Goal: Check status: Check status

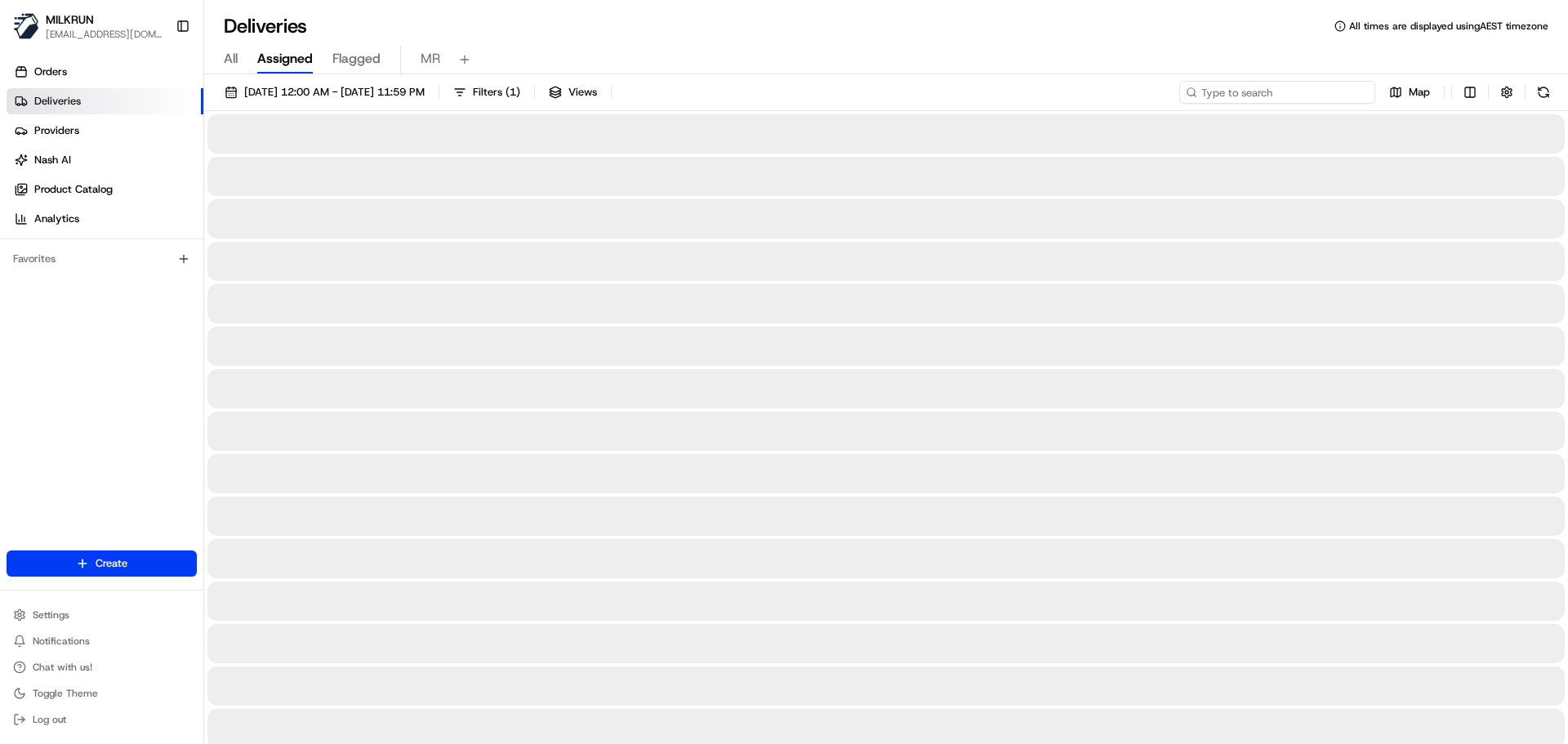
click at [1320, 96] on input at bounding box center [1276, 92] width 196 height 23
paste input "a27c6a92-4f14-473c-a0ad-db15e1d06f12"
type input "a27c6a92-4f14-473c-a0ad-db15e1d06f12"
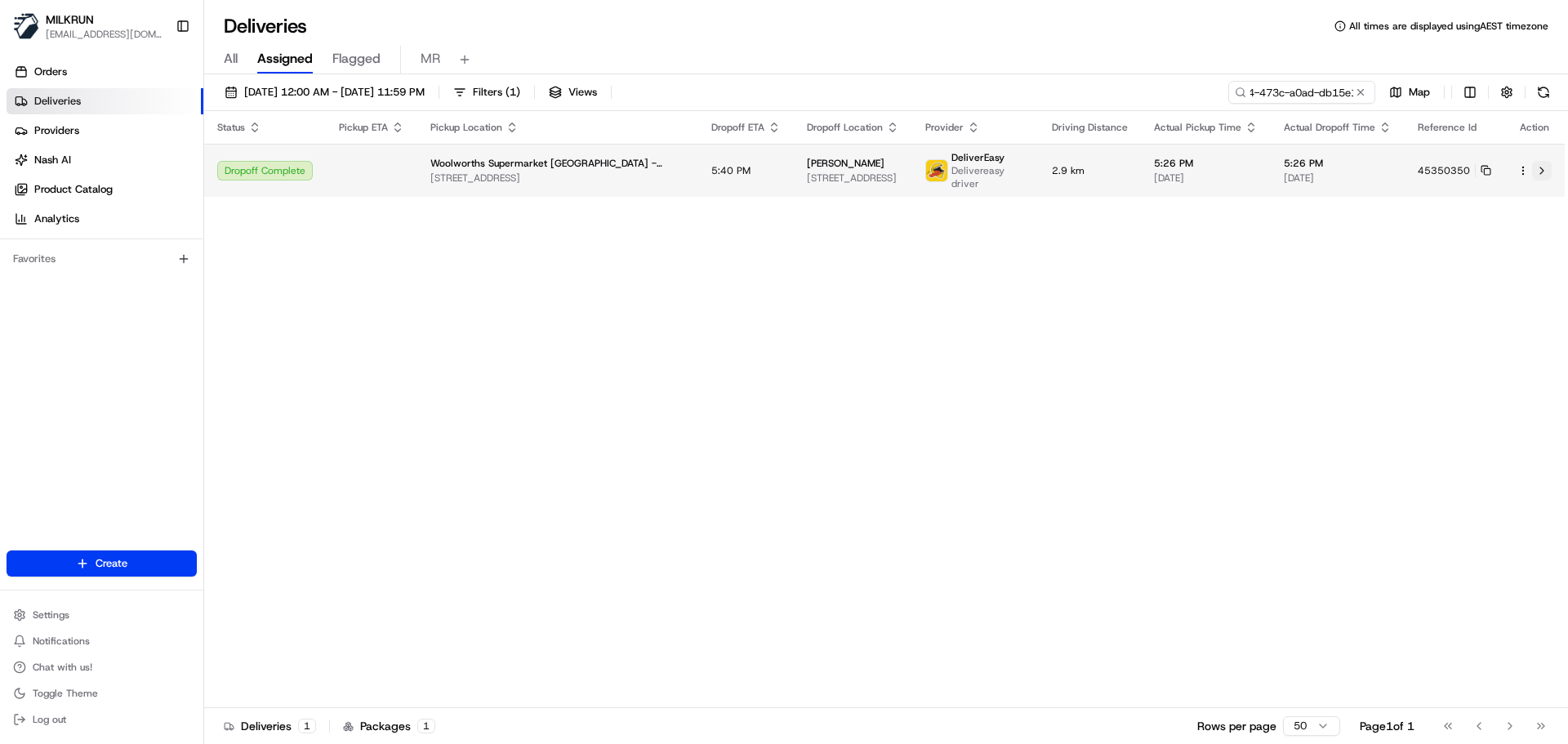
click at [1539, 170] on button at bounding box center [1541, 170] width 19 height 19
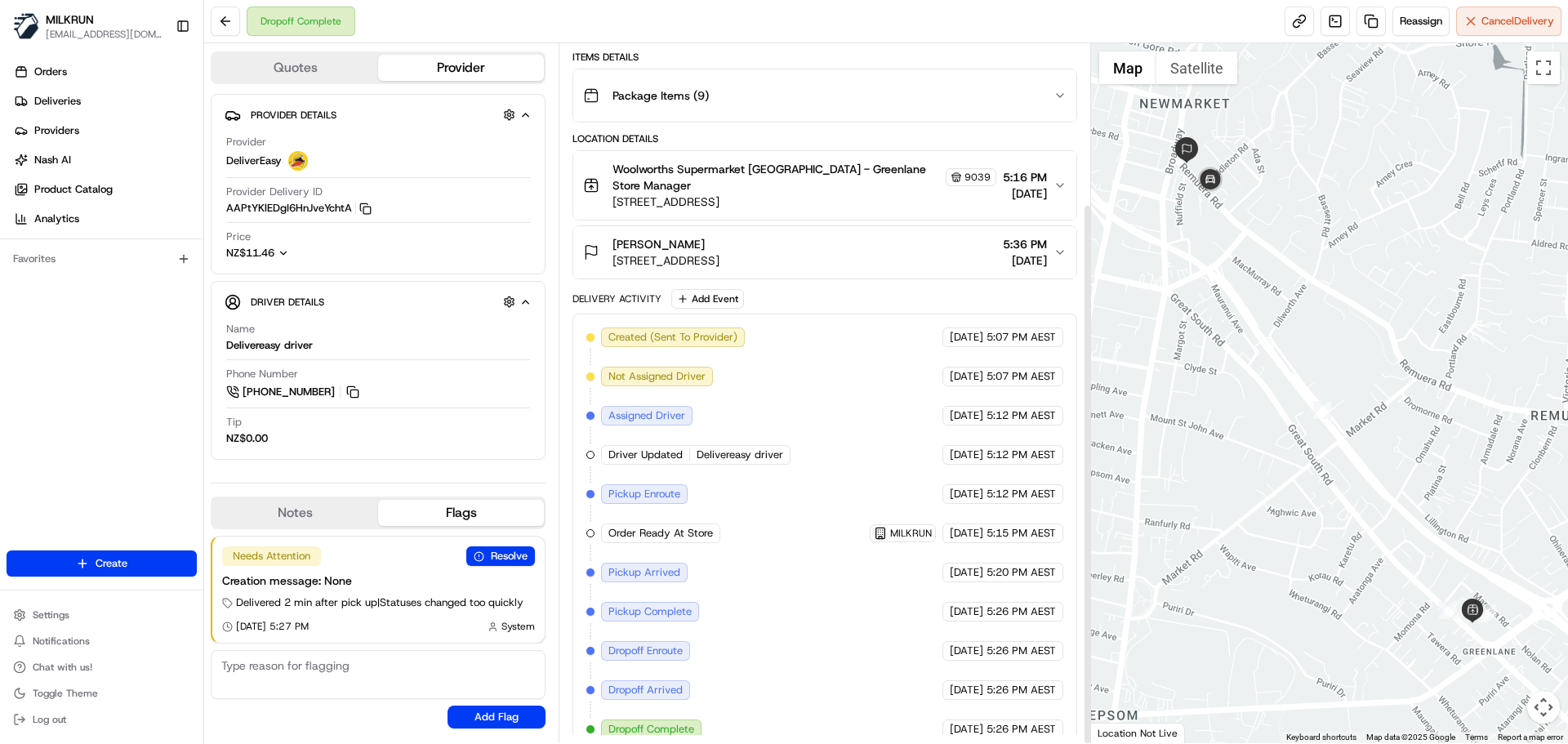
scroll to position [207, 0]
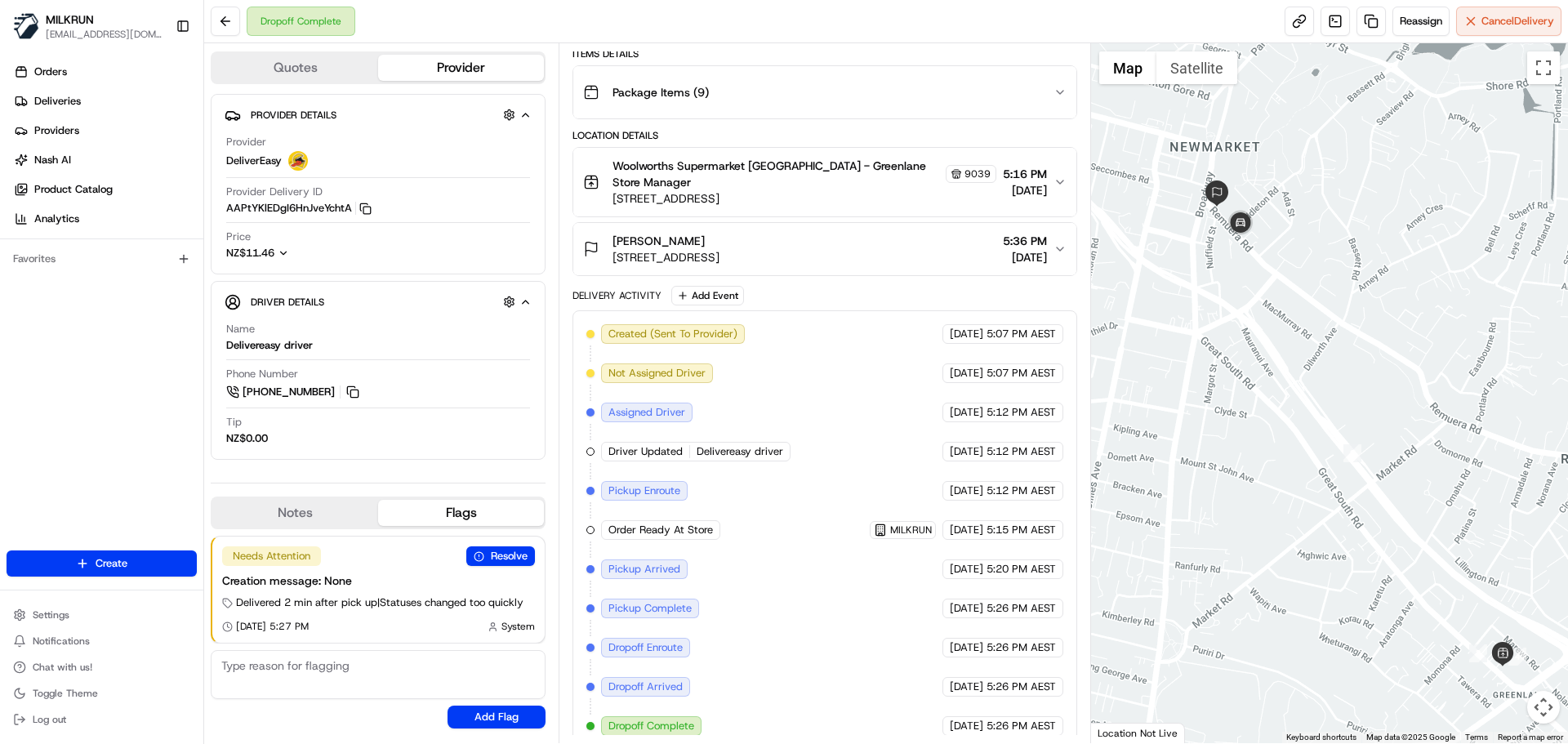
drag, startPoint x: 1269, startPoint y: 256, endPoint x: 1299, endPoint y: 300, distance: 53.3
click at [1299, 300] on div at bounding box center [1330, 393] width 478 height 700
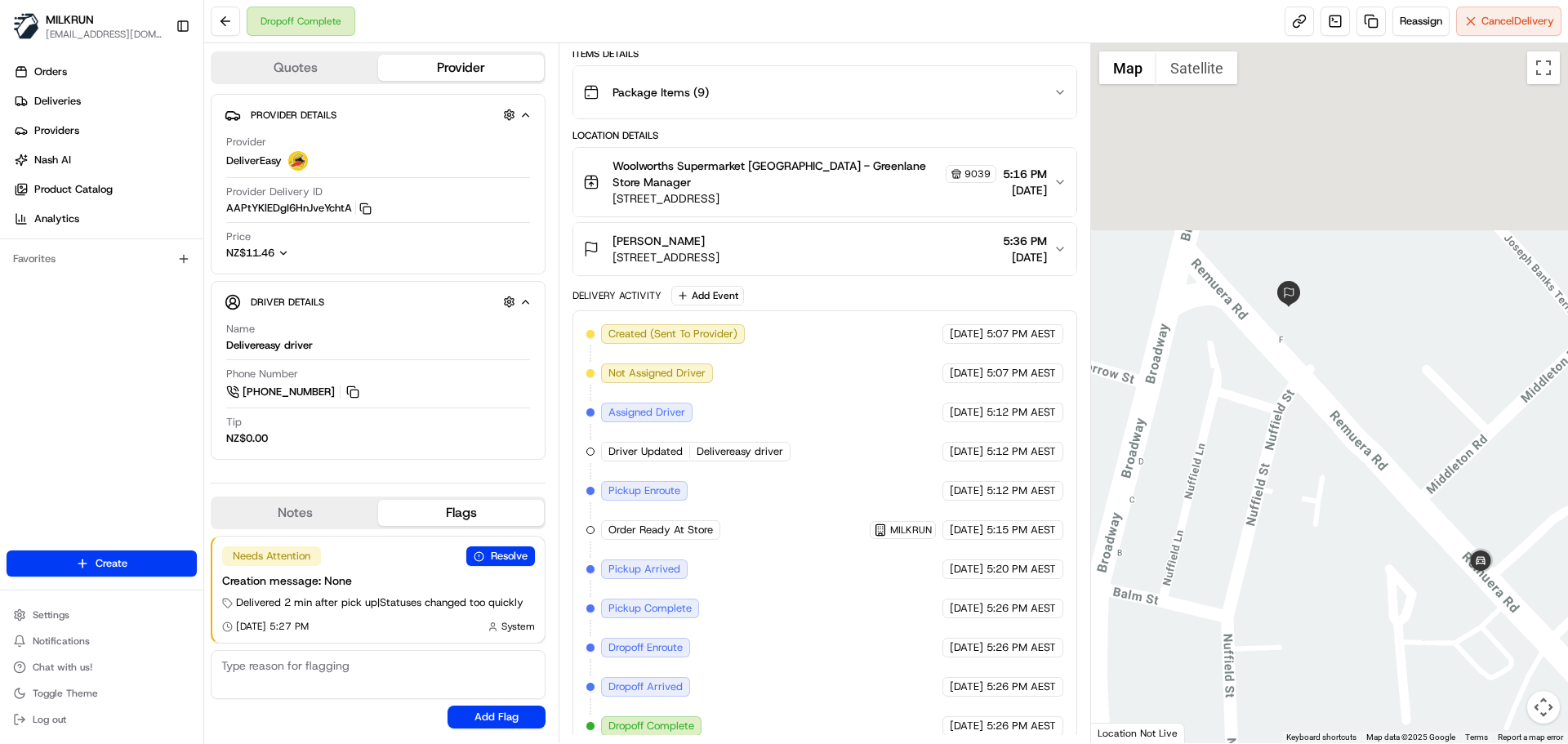
drag, startPoint x: 1254, startPoint y: 248, endPoint x: 1311, endPoint y: 560, distance: 317.2
click at [1311, 560] on div at bounding box center [1330, 393] width 478 height 700
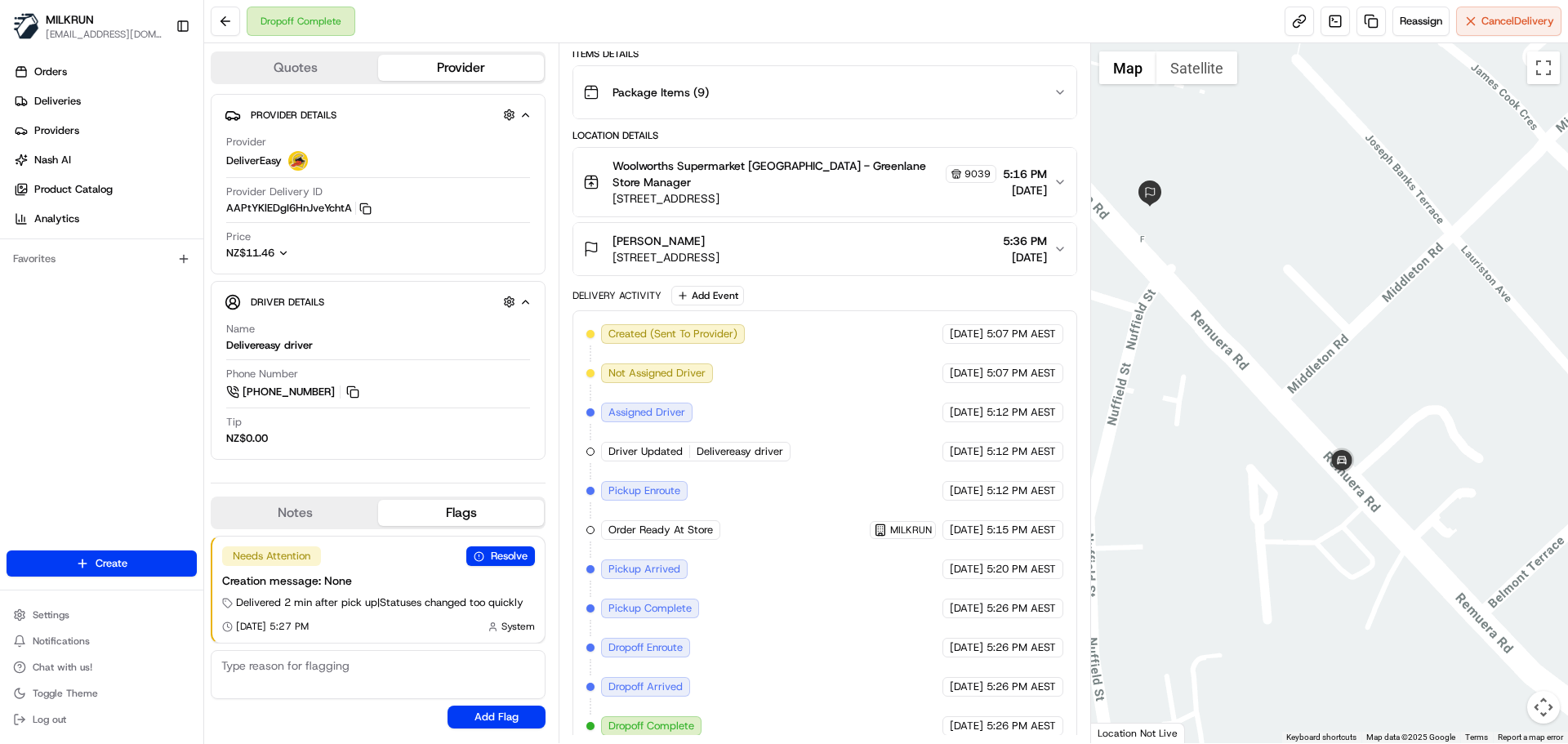
drag, startPoint x: 1363, startPoint y: 522, endPoint x: 1224, endPoint y: 419, distance: 173.0
click at [1224, 419] on div at bounding box center [1330, 393] width 478 height 700
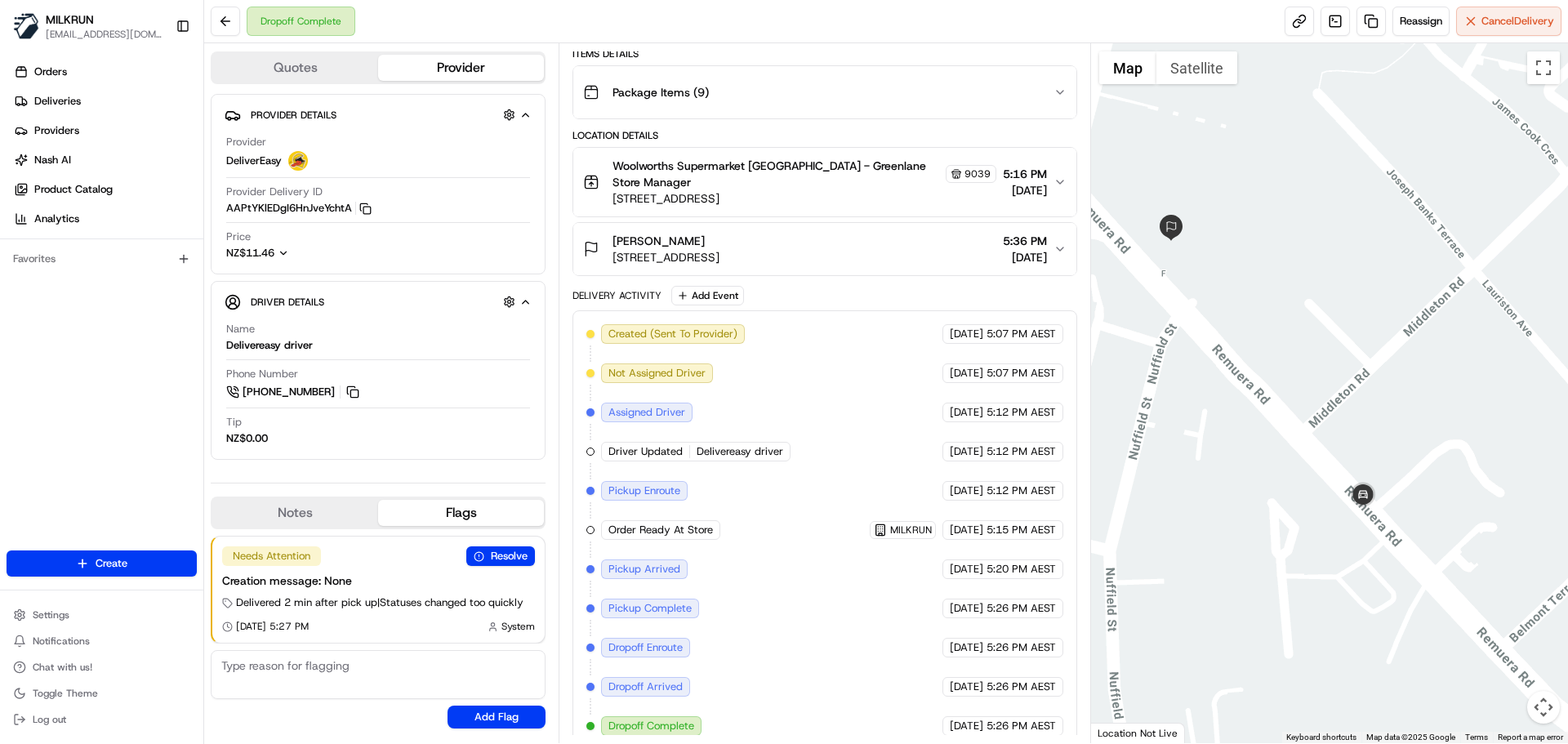
drag, startPoint x: 1224, startPoint y: 419, endPoint x: 1245, endPoint y: 457, distance: 43.4
click at [1245, 457] on div at bounding box center [1330, 393] width 478 height 700
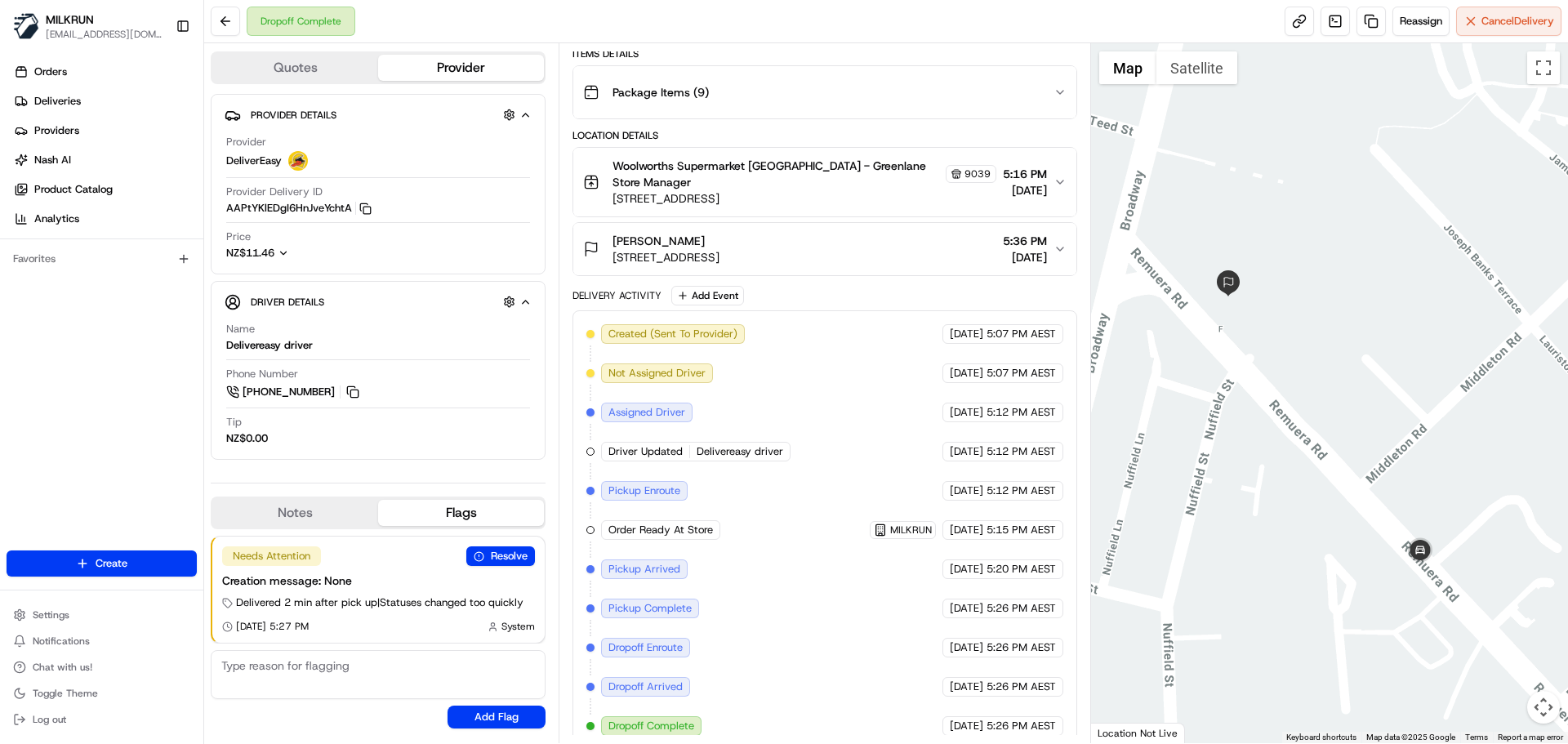
drag, startPoint x: 1369, startPoint y: 436, endPoint x: 1427, endPoint y: 491, distance: 79.9
click at [1427, 491] on div at bounding box center [1330, 393] width 478 height 700
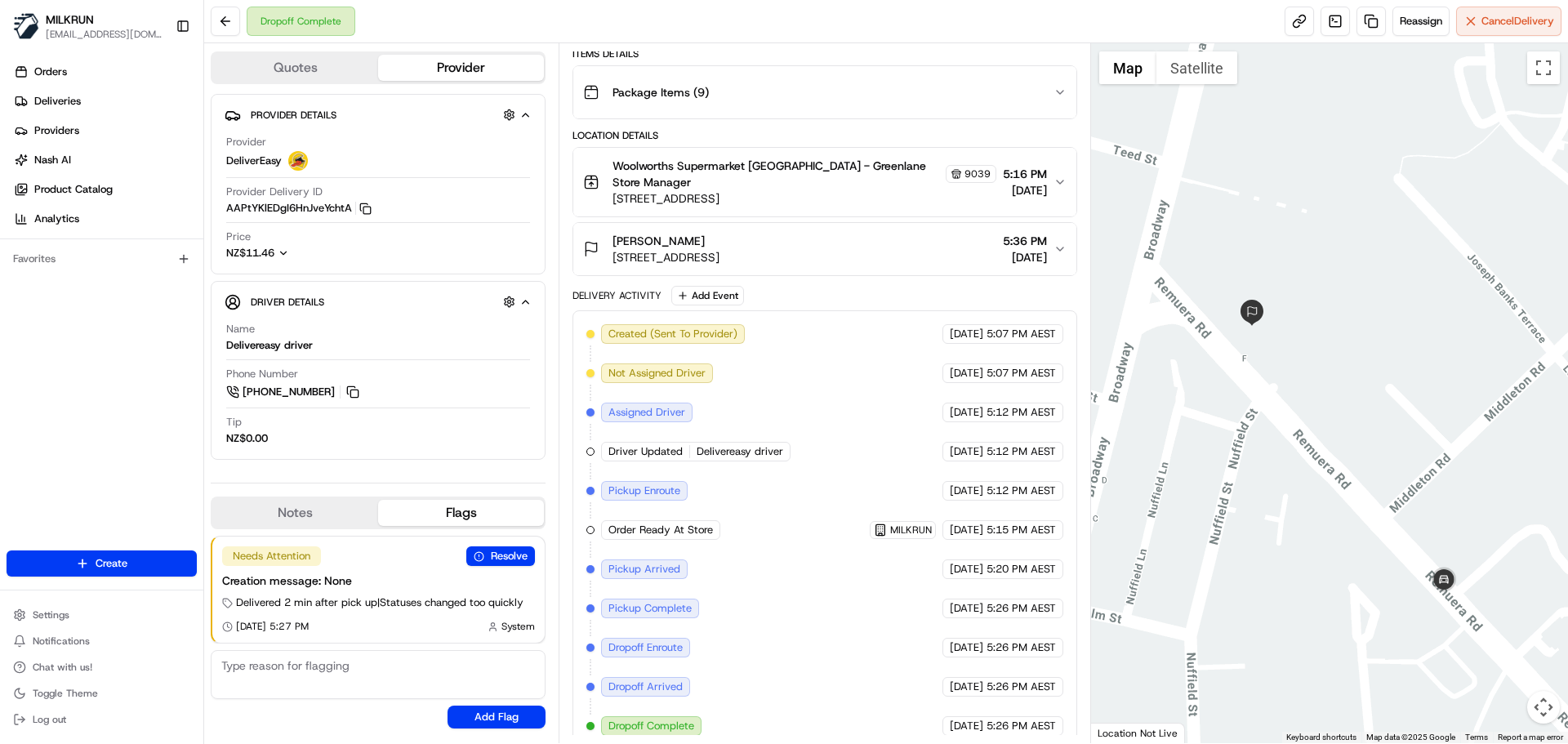
drag, startPoint x: 1242, startPoint y: 319, endPoint x: 1267, endPoint y: 353, distance: 42.2
click at [1267, 353] on div at bounding box center [1330, 393] width 478 height 700
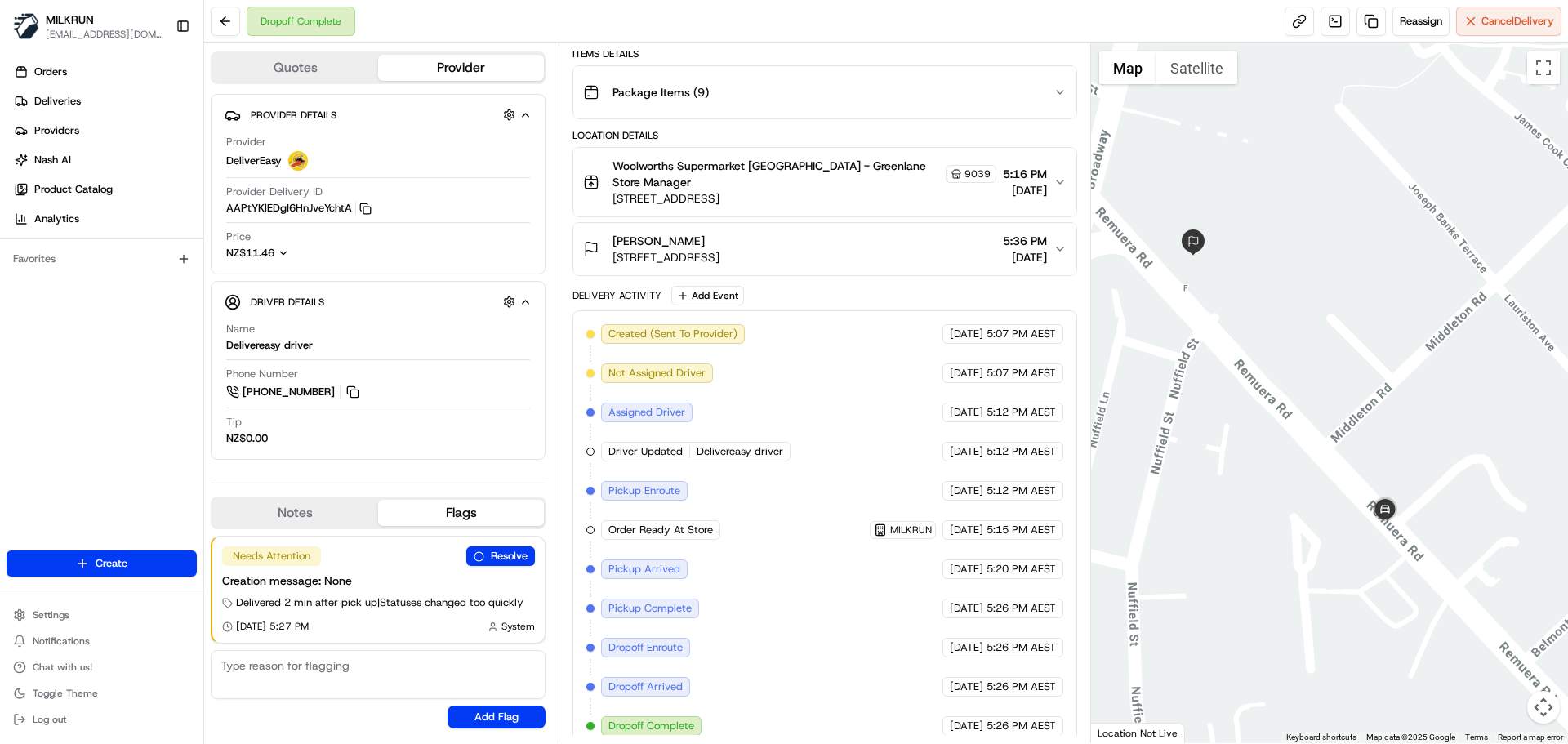
drag, startPoint x: 1343, startPoint y: 450, endPoint x: 1282, endPoint y: 380, distance: 92.8
click at [1282, 380] on div at bounding box center [1330, 393] width 478 height 700
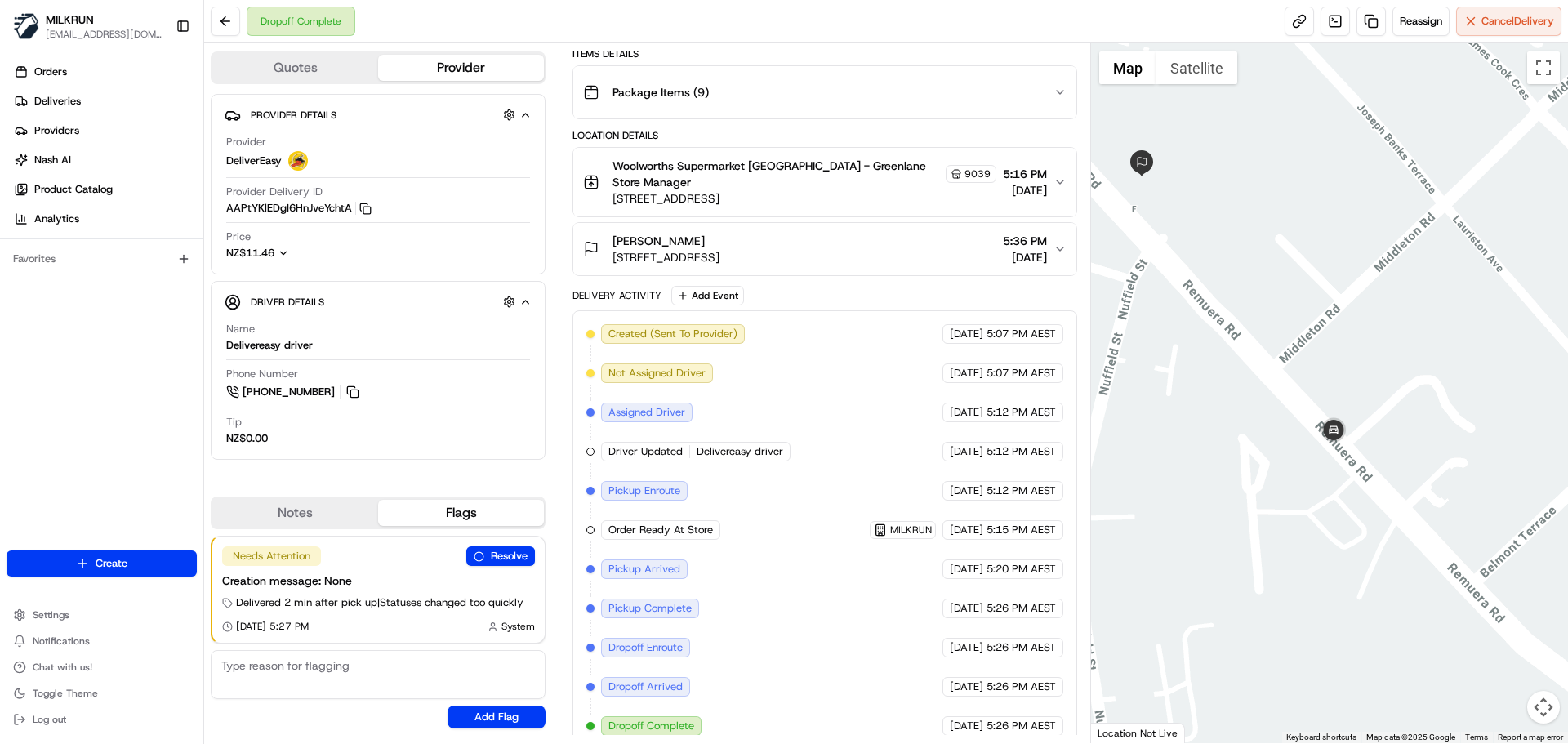
drag, startPoint x: 1315, startPoint y: 485, endPoint x: 1261, endPoint y: 404, distance: 97.3
click at [1261, 404] on div at bounding box center [1330, 393] width 478 height 700
drag, startPoint x: 1324, startPoint y: 459, endPoint x: 1312, endPoint y: 435, distance: 26.8
click at [1312, 435] on div at bounding box center [1330, 393] width 478 height 700
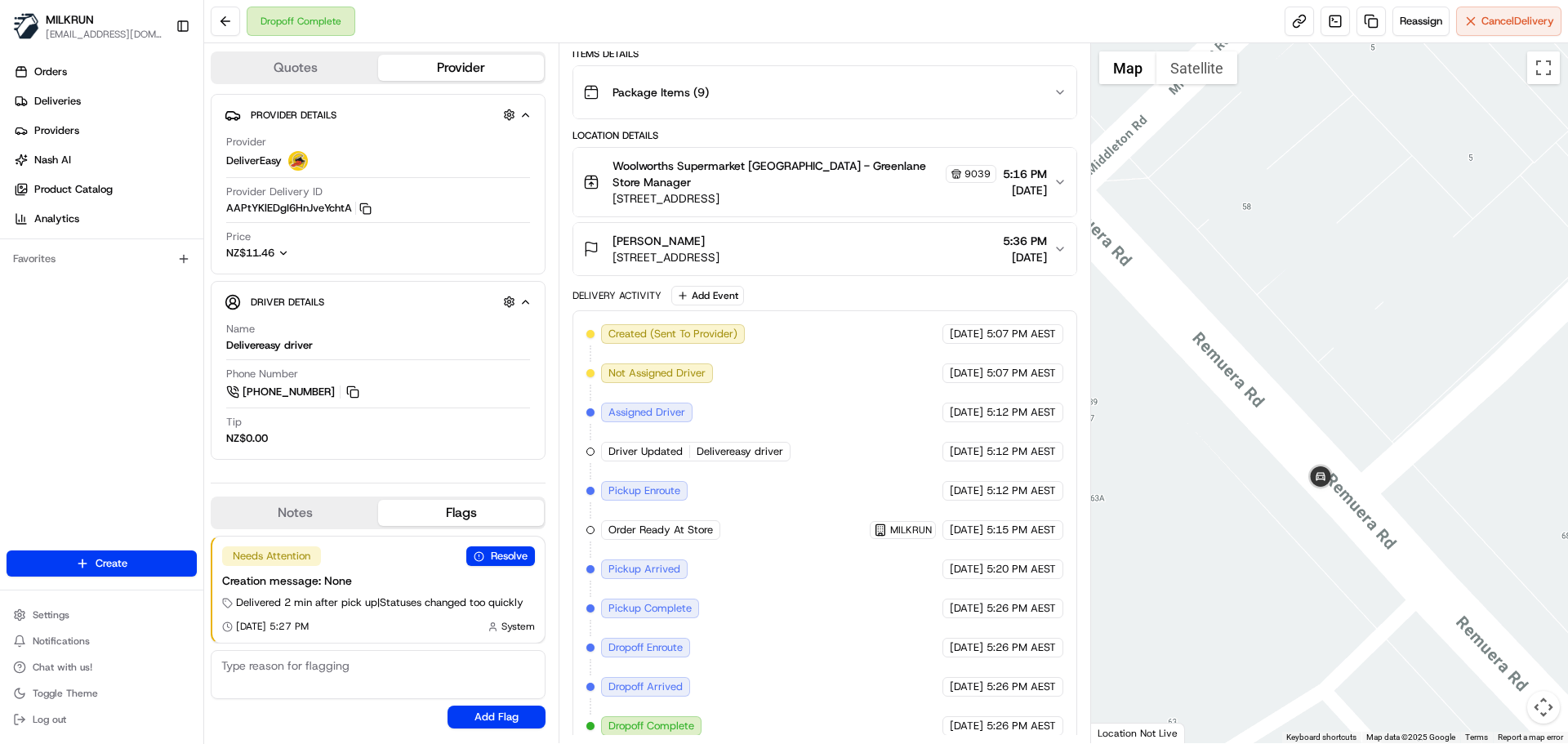
drag, startPoint x: 1201, startPoint y: 404, endPoint x: 1344, endPoint y: 498, distance: 171.1
click at [1344, 498] on div at bounding box center [1330, 393] width 478 height 700
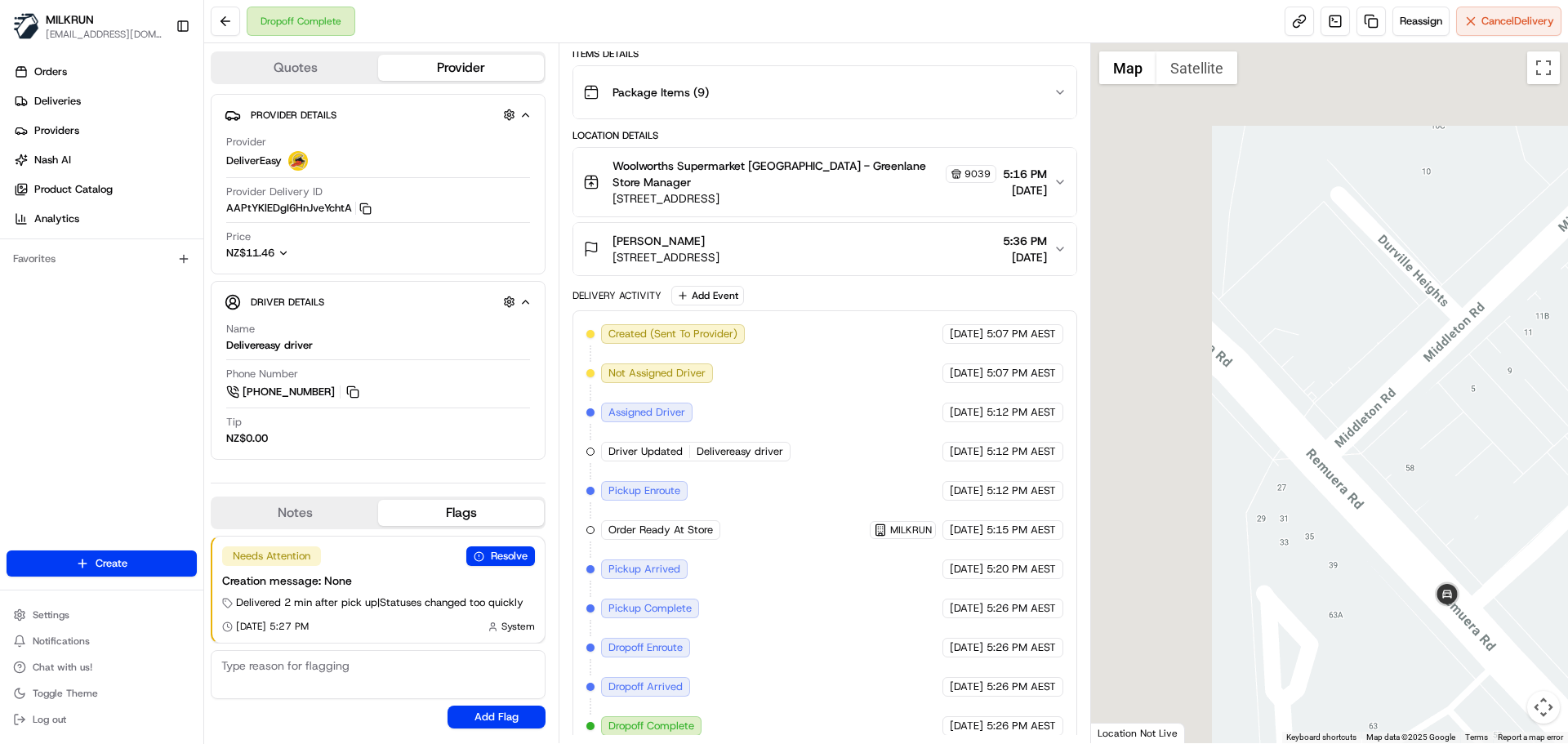
drag, startPoint x: 1359, startPoint y: 542, endPoint x: 1471, endPoint y: 642, distance: 150.1
click at [1471, 642] on div at bounding box center [1330, 393] width 478 height 700
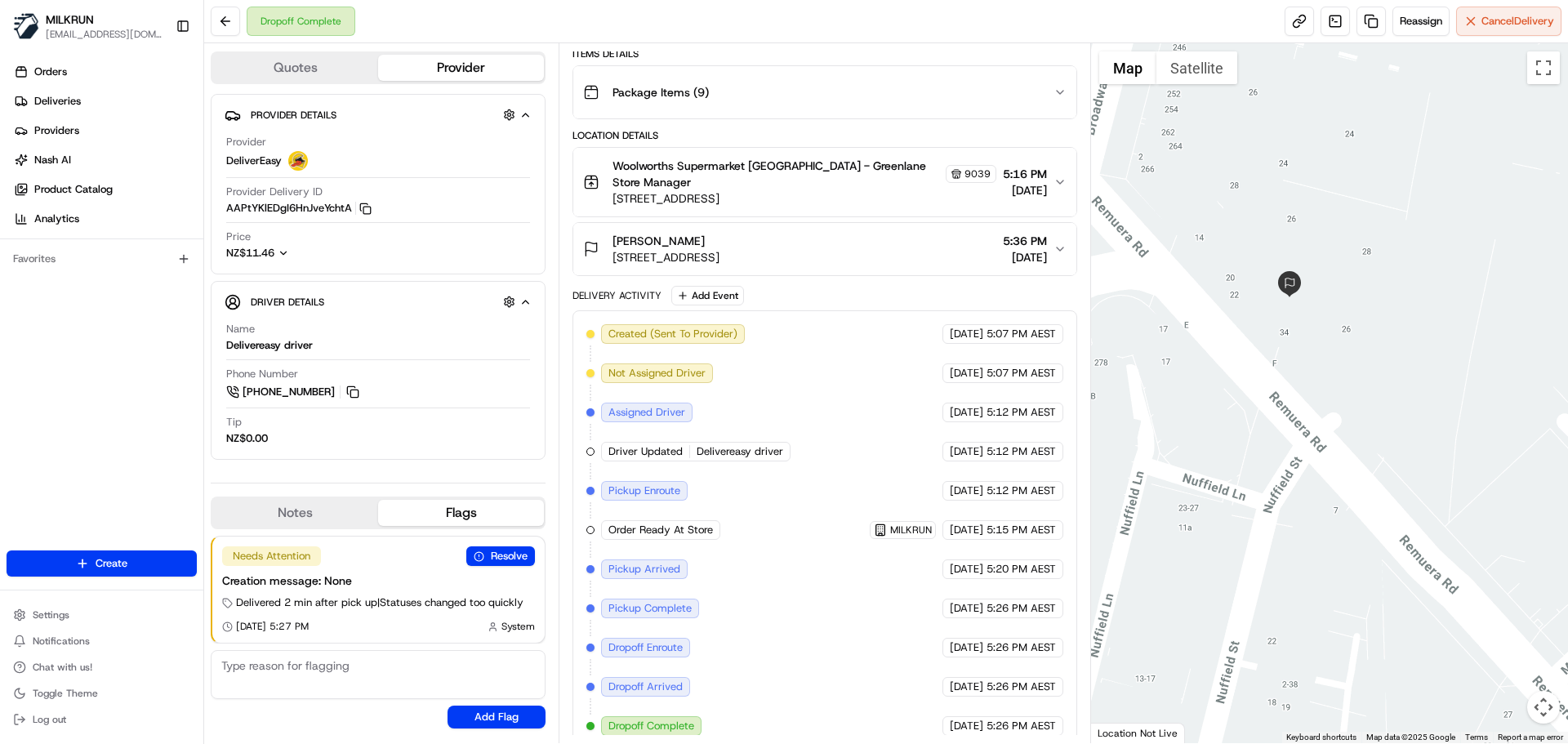
drag, startPoint x: 1356, startPoint y: 449, endPoint x: 1461, endPoint y: 568, distance: 158.7
click at [1461, 568] on div at bounding box center [1330, 393] width 478 height 700
